Goal: Information Seeking & Learning: Learn about a topic

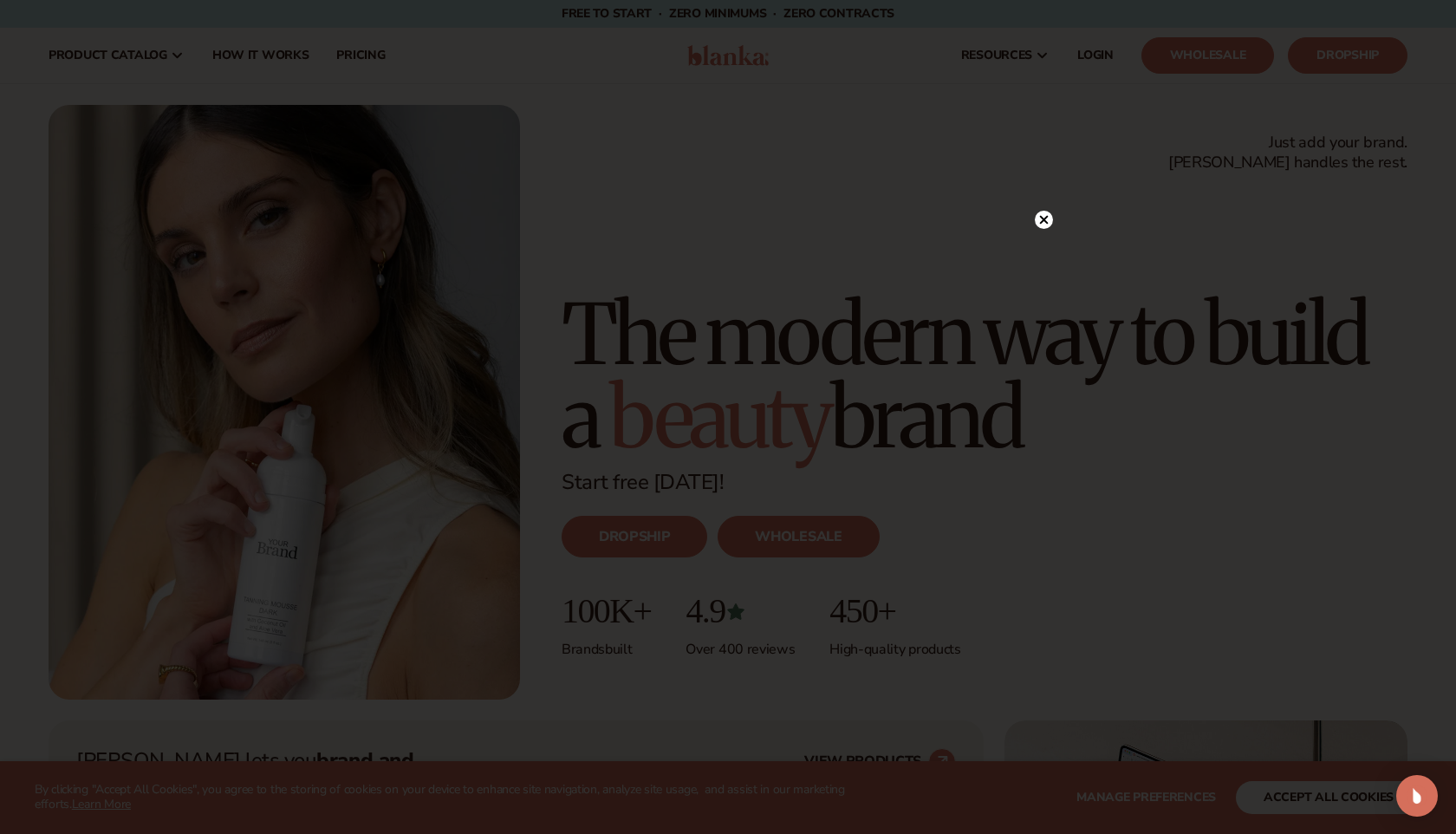
click at [1049, 215] on circle at bounding box center [1043, 219] width 18 height 18
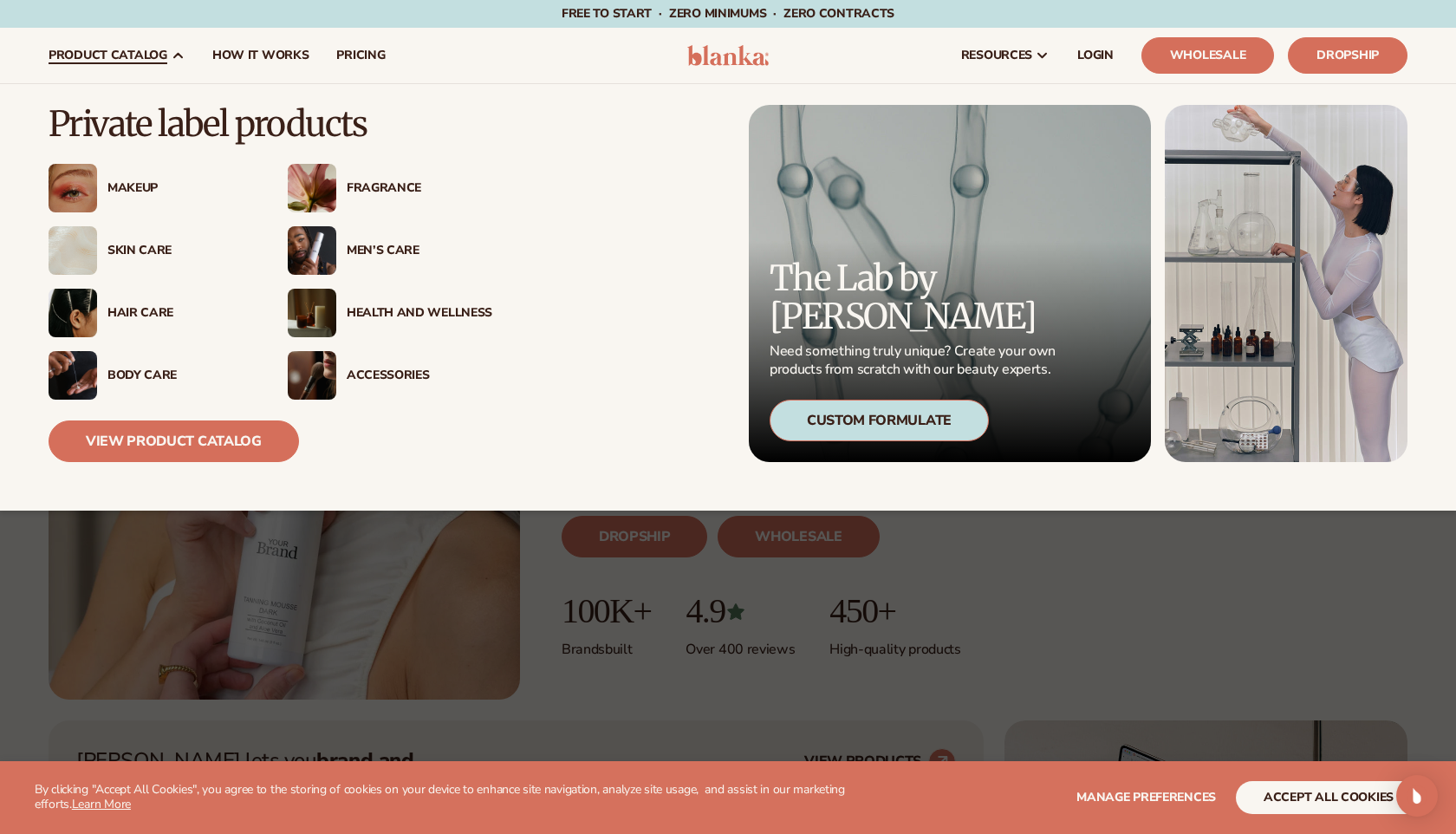
click at [139, 255] on div "Skin Care" at bounding box center [180, 251] width 145 height 15
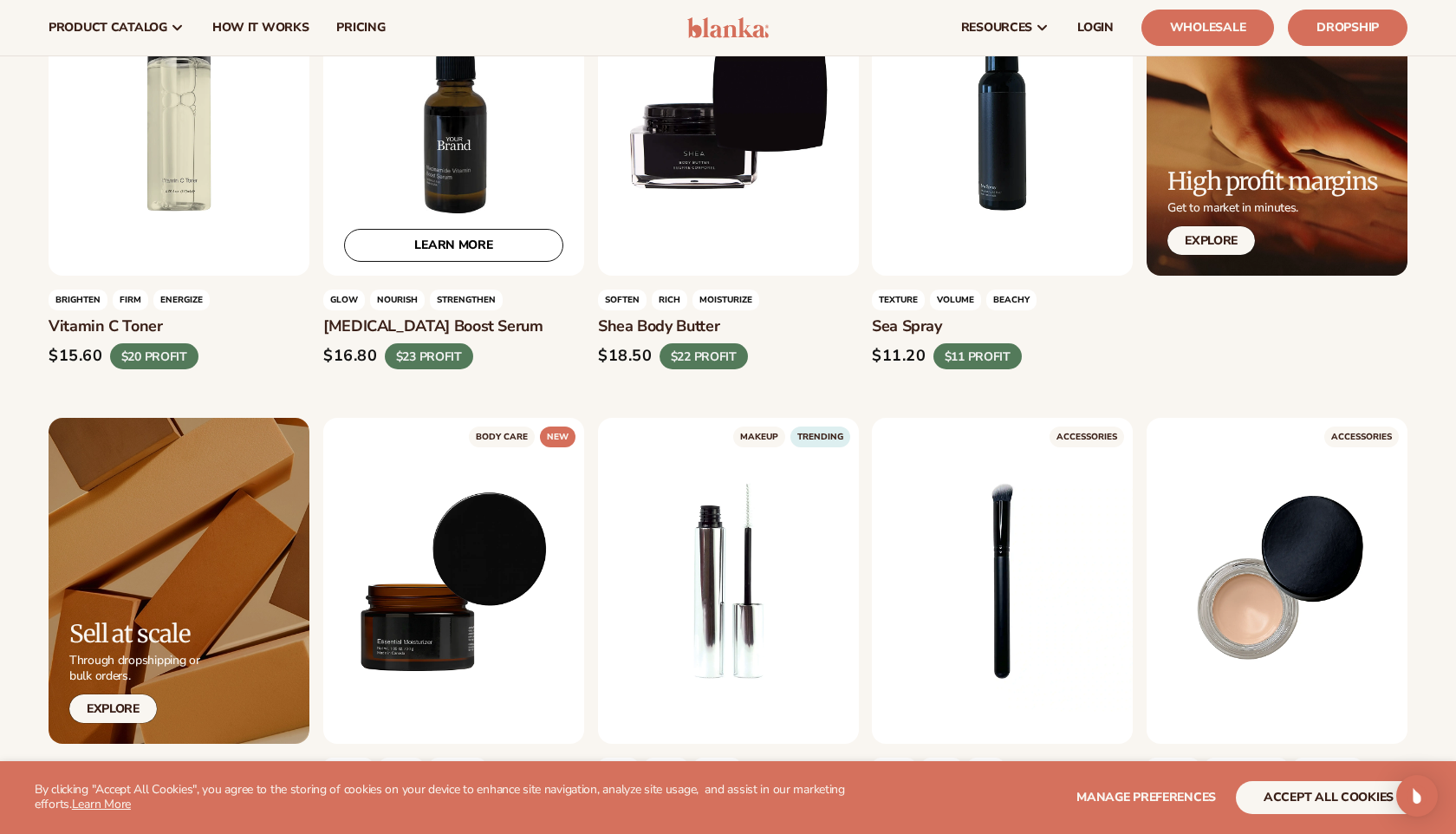
scroll to position [2974, 0]
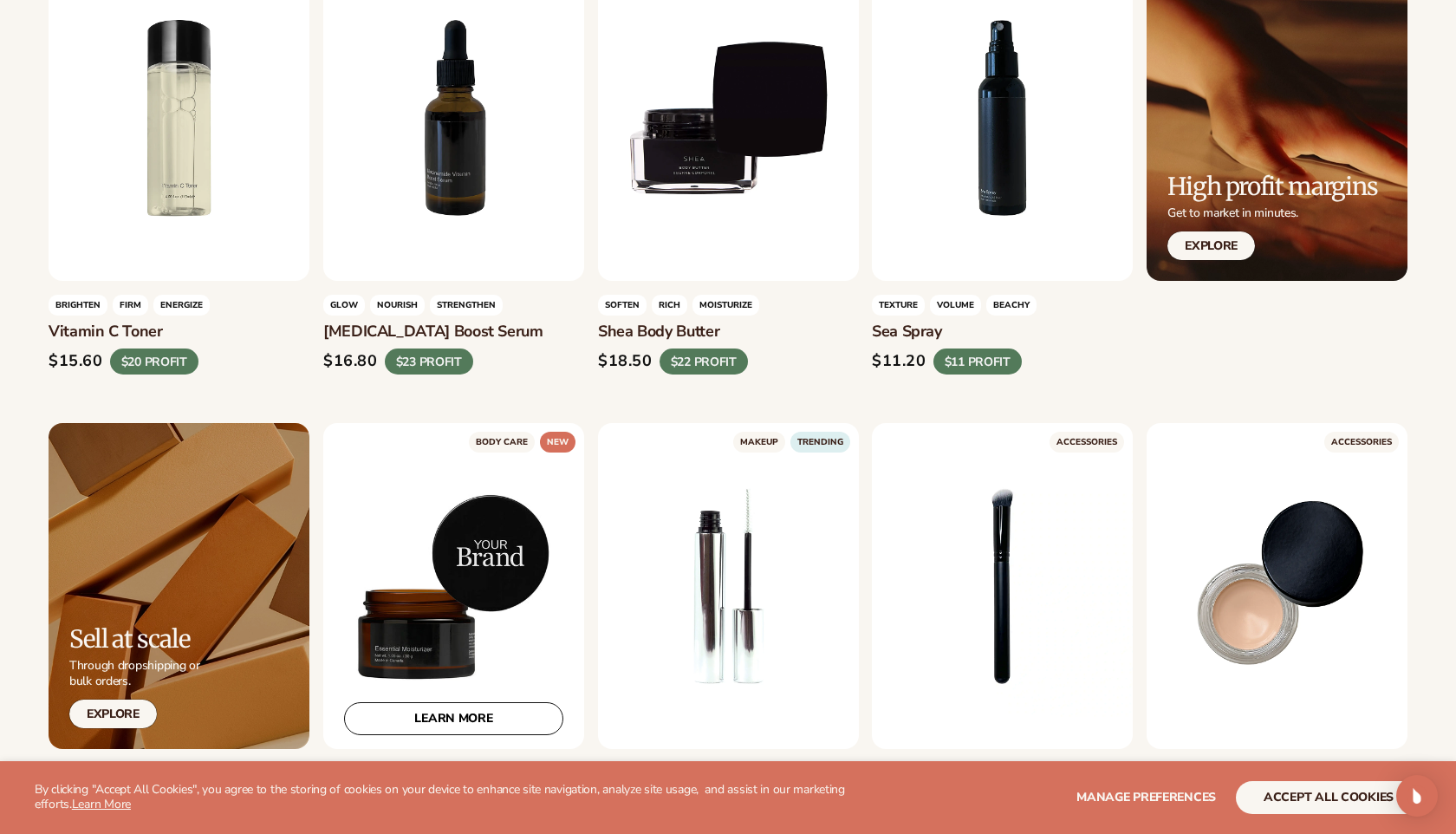
click at [466, 558] on div "LEARN MORE" at bounding box center [453, 586] width 261 height 326
click at [441, 616] on div "LEARN MORE" at bounding box center [453, 586] width 261 height 326
click at [444, 702] on link "LEARN MORE" at bounding box center [453, 718] width 219 height 33
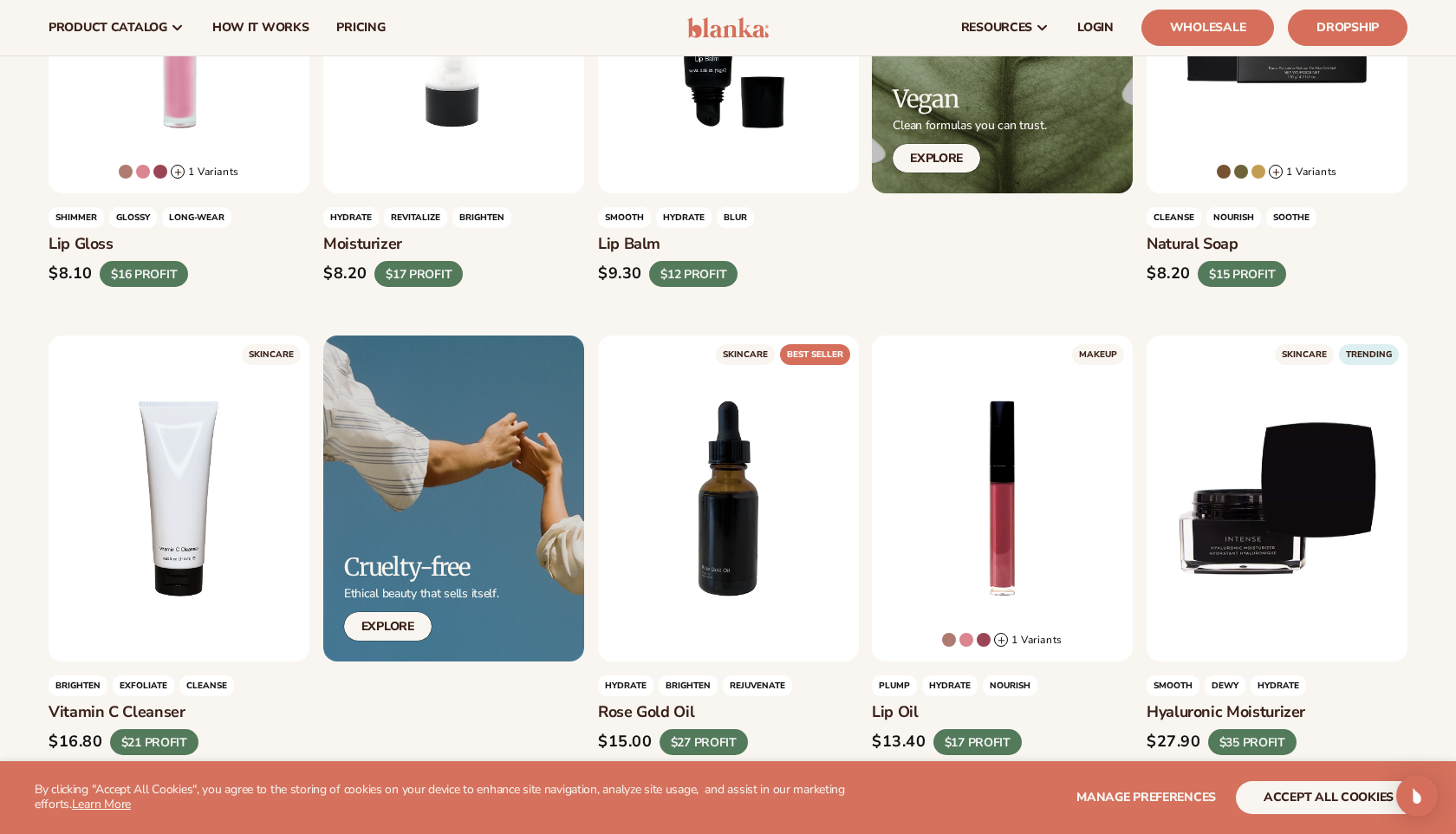
scroll to position [690, 0]
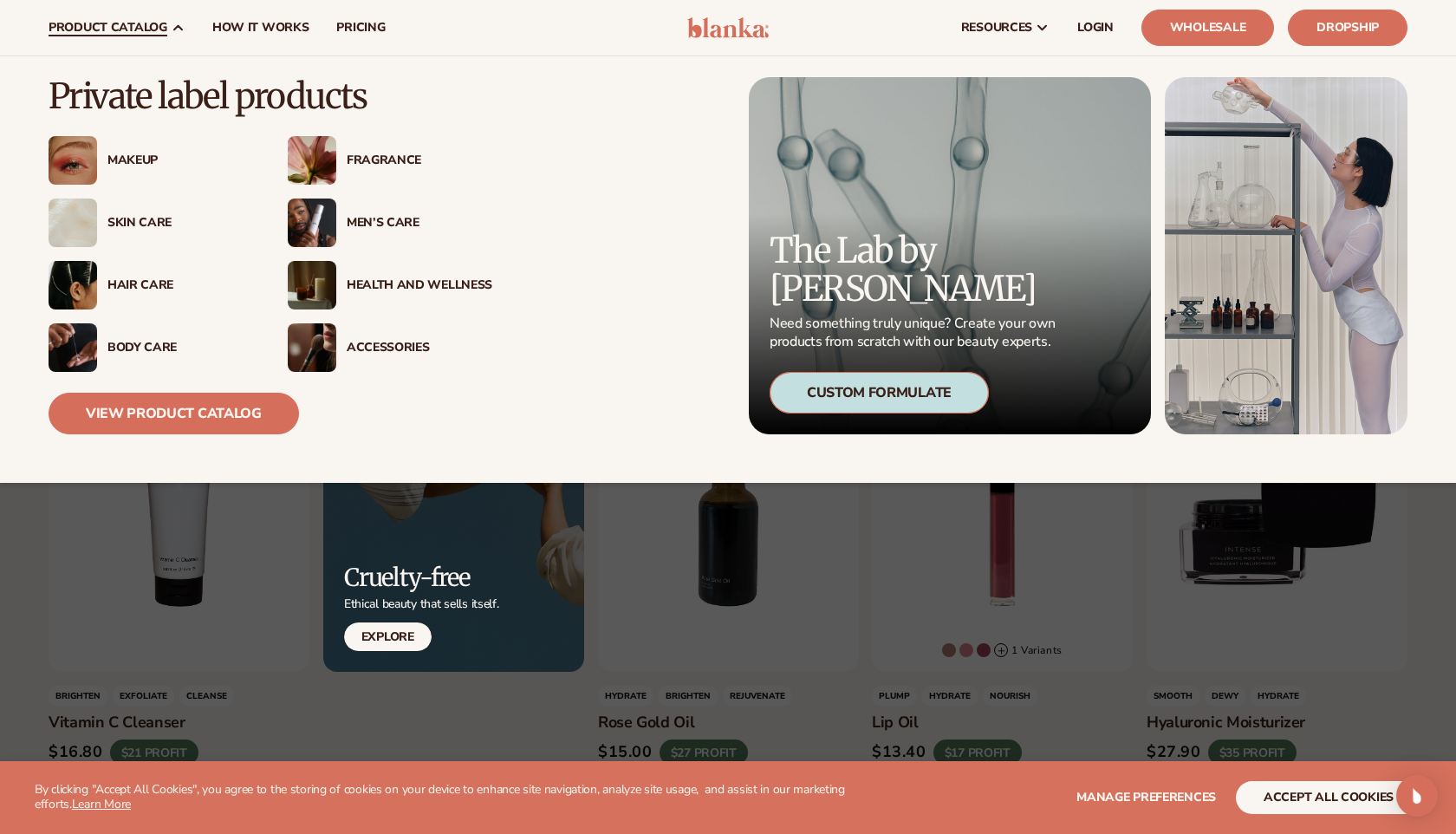
click at [895, 401] on div "Custom Formulate" at bounding box center [879, 393] width 219 height 42
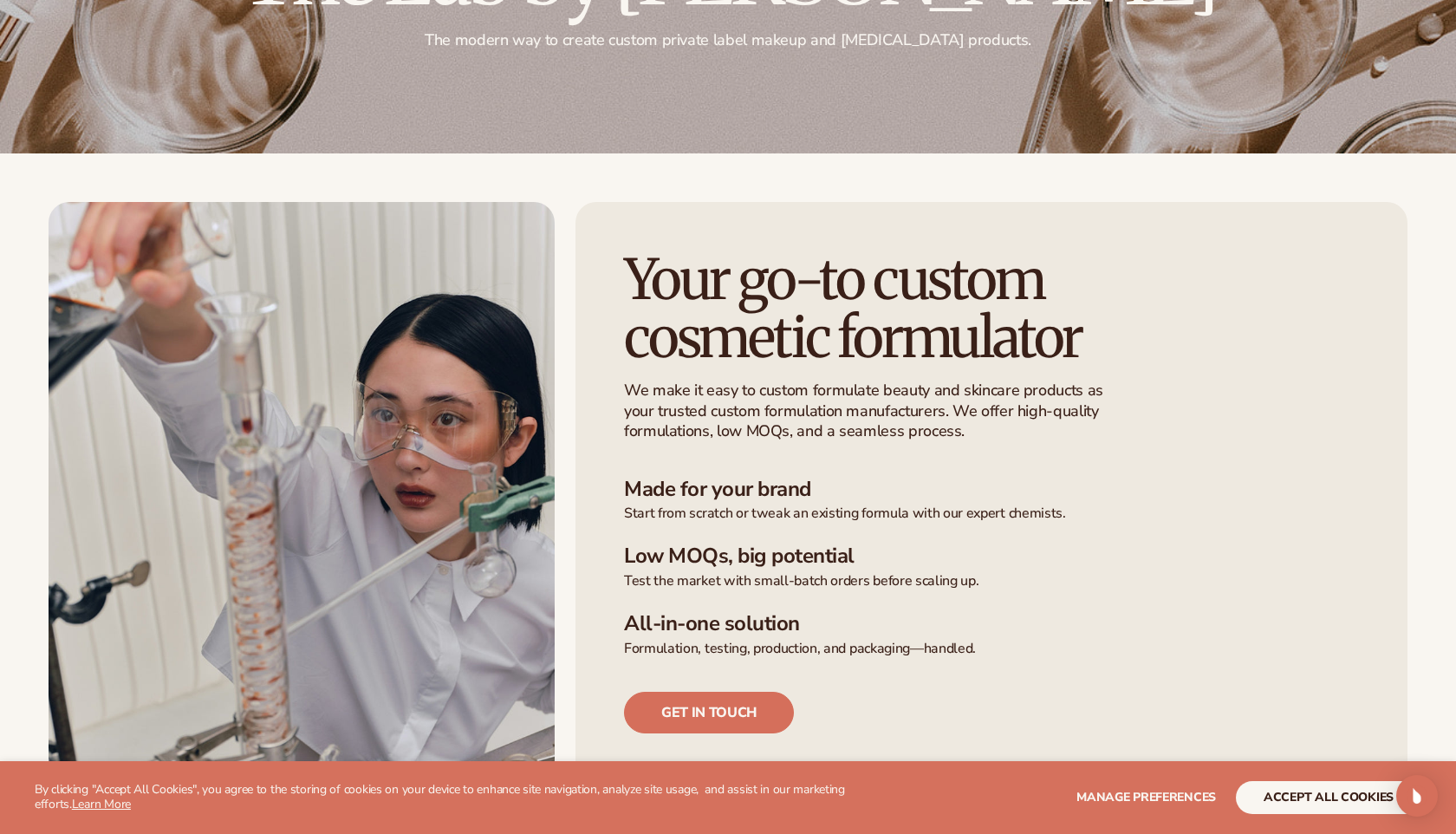
scroll to position [270, 0]
